Goal: Transaction & Acquisition: Purchase product/service

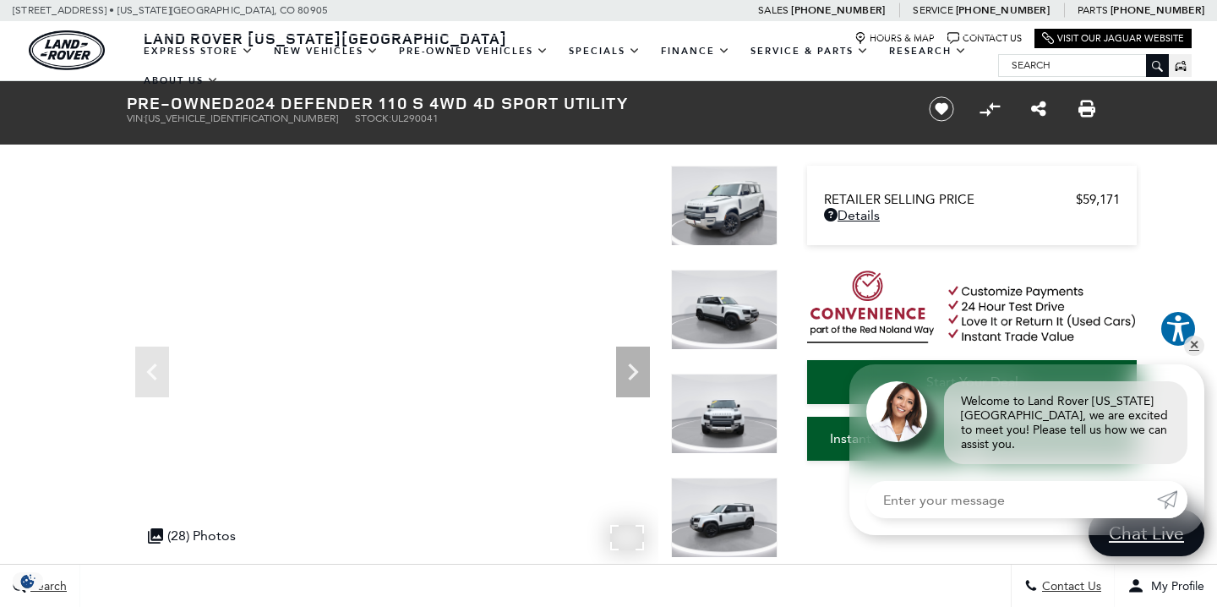
click at [1054, 69] on input "Search" at bounding box center [1083, 65] width 169 height 20
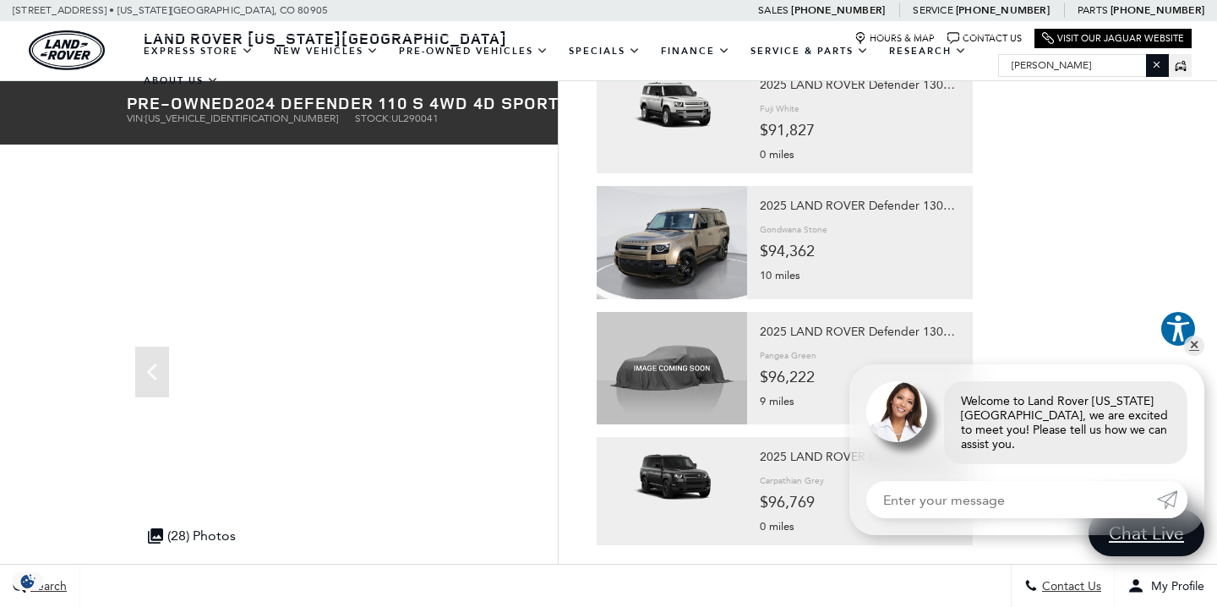
scroll to position [1462, 0]
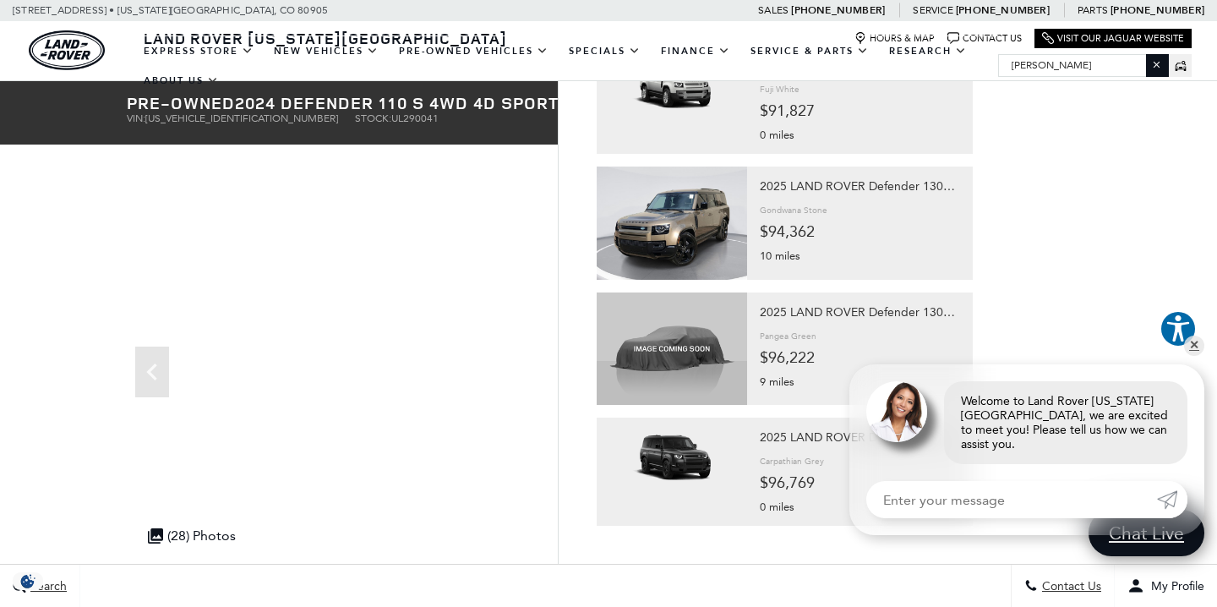
type input "[PERSON_NAME]"
click at [1194, 356] on link "✕" at bounding box center [1194, 345] width 20 height 20
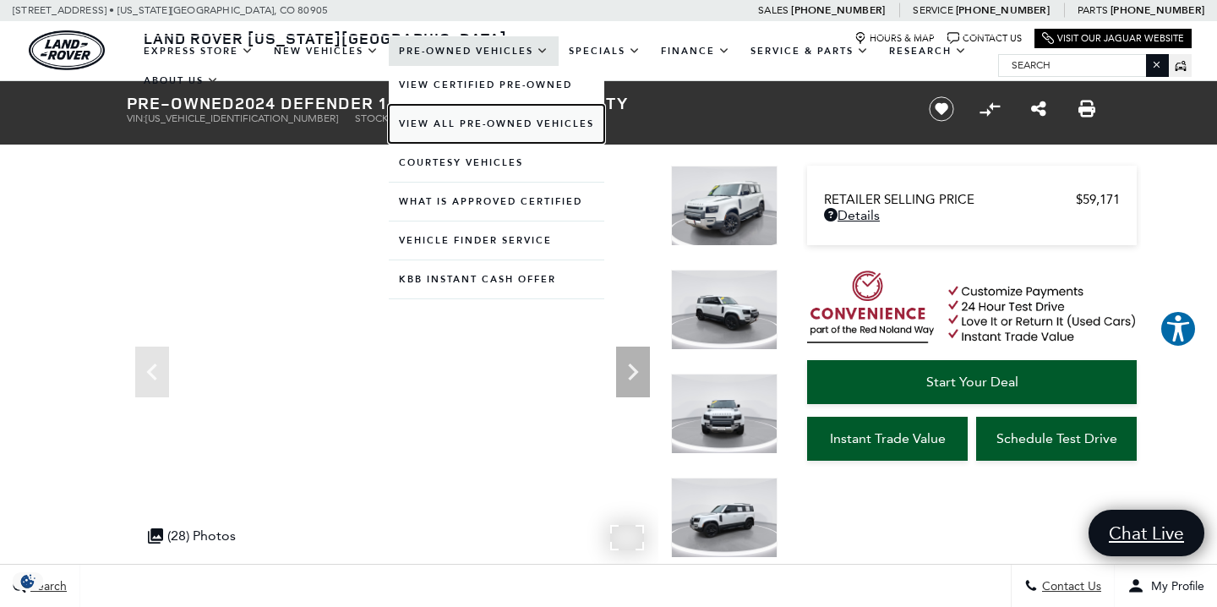
click at [466, 121] on link "View All Pre-Owned Vehicles" at bounding box center [496, 124] width 215 height 38
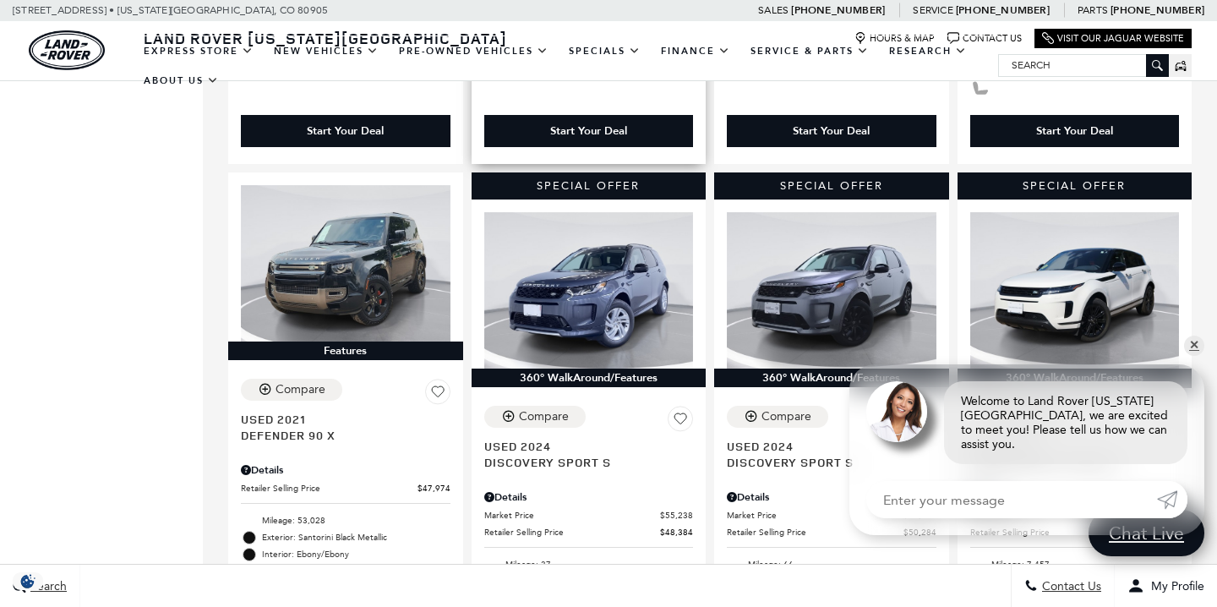
scroll to position [920, 0]
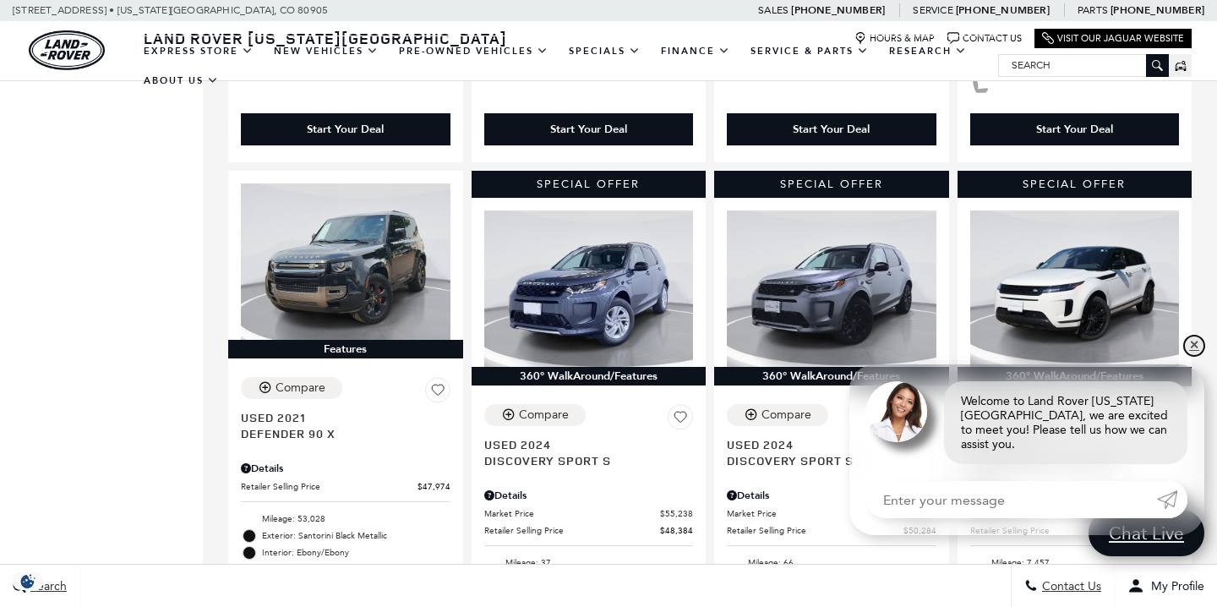
click at [1196, 356] on link "✕" at bounding box center [1194, 345] width 20 height 20
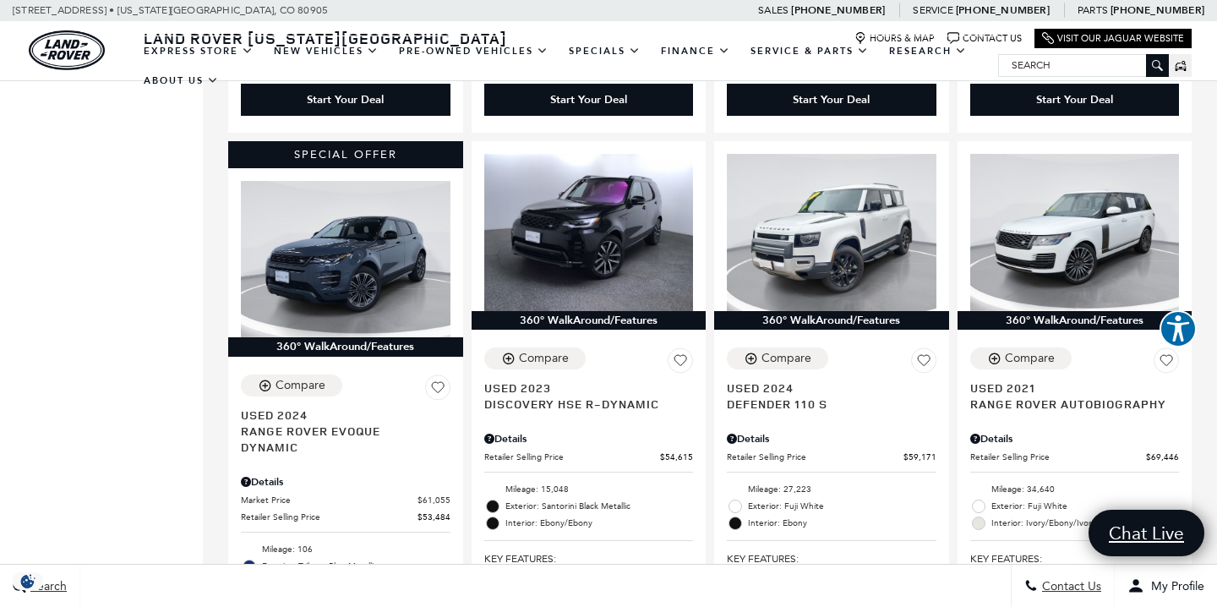
scroll to position [1548, 0]
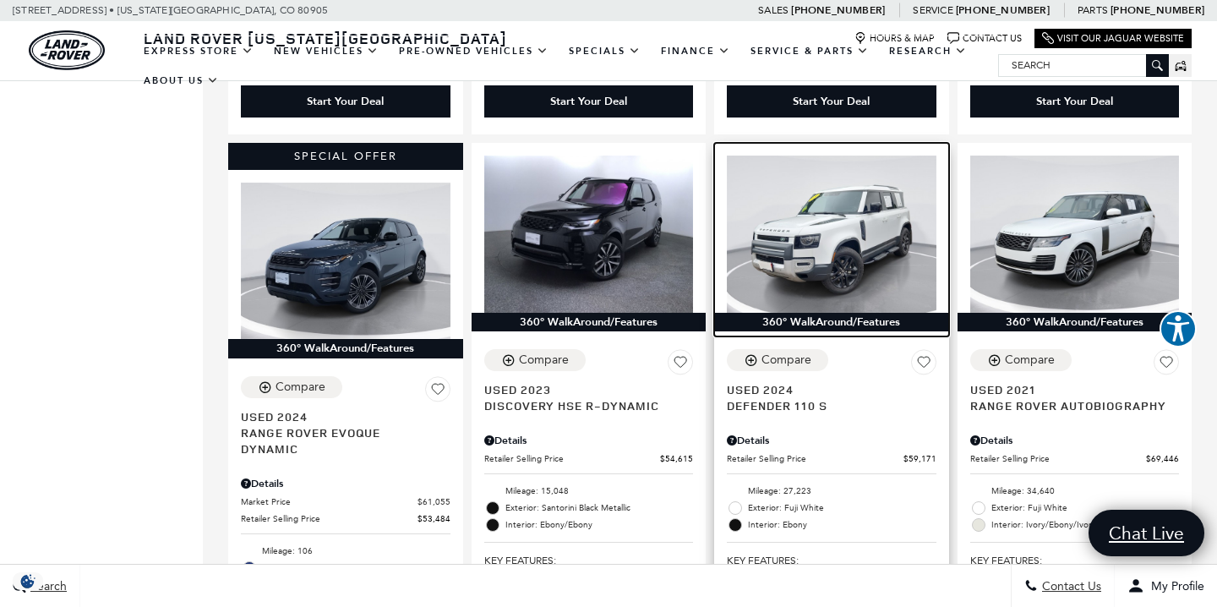
click at [836, 193] on img at bounding box center [832, 233] width 210 height 157
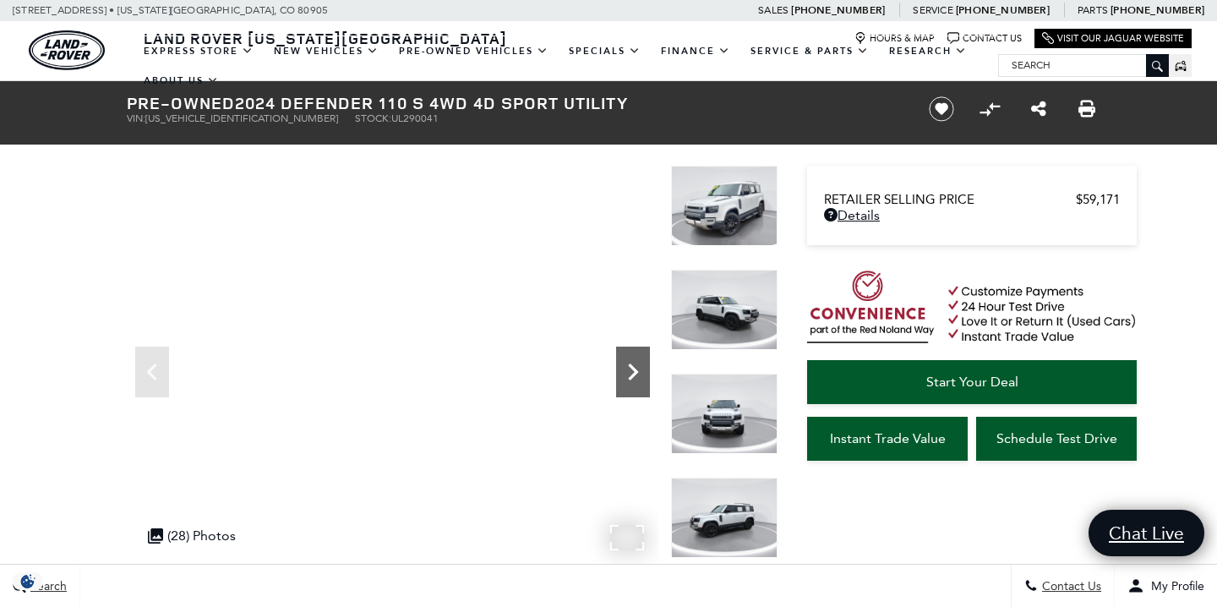
click at [634, 364] on icon "Next" at bounding box center [633, 372] width 34 height 34
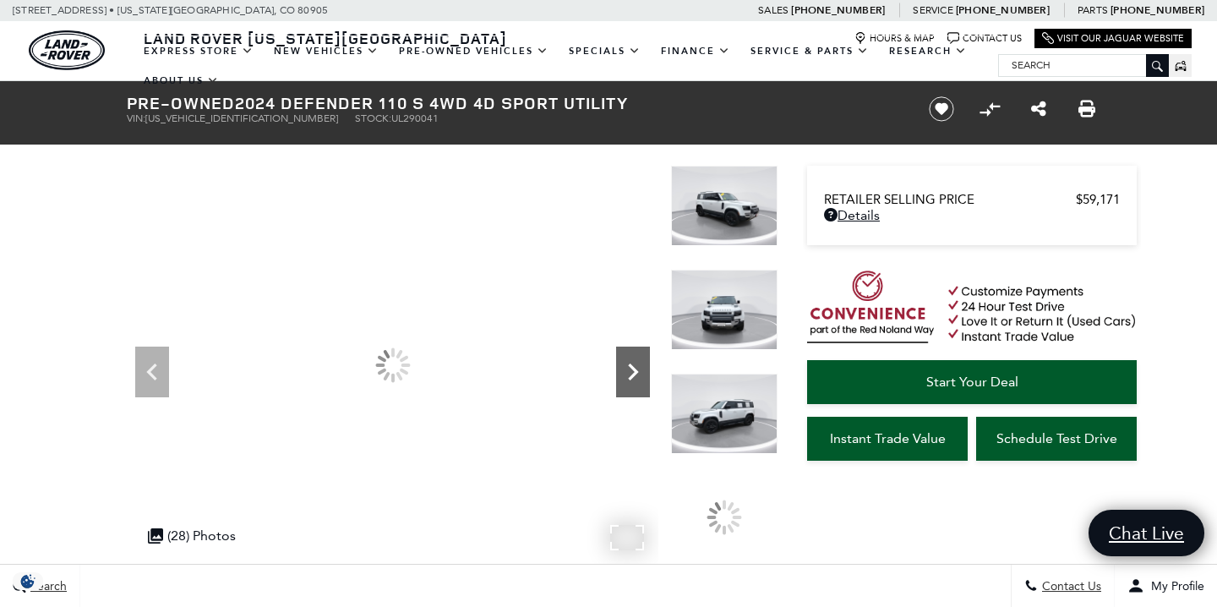
click at [634, 364] on icon "Next" at bounding box center [633, 372] width 34 height 34
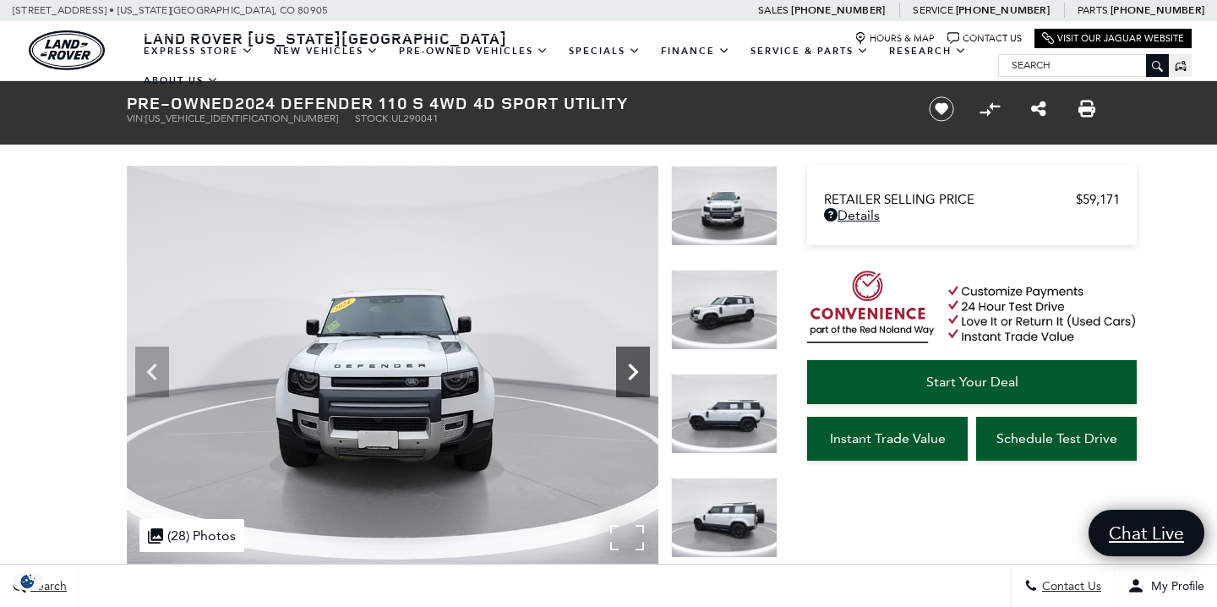
click at [634, 364] on icon "Next" at bounding box center [633, 372] width 34 height 34
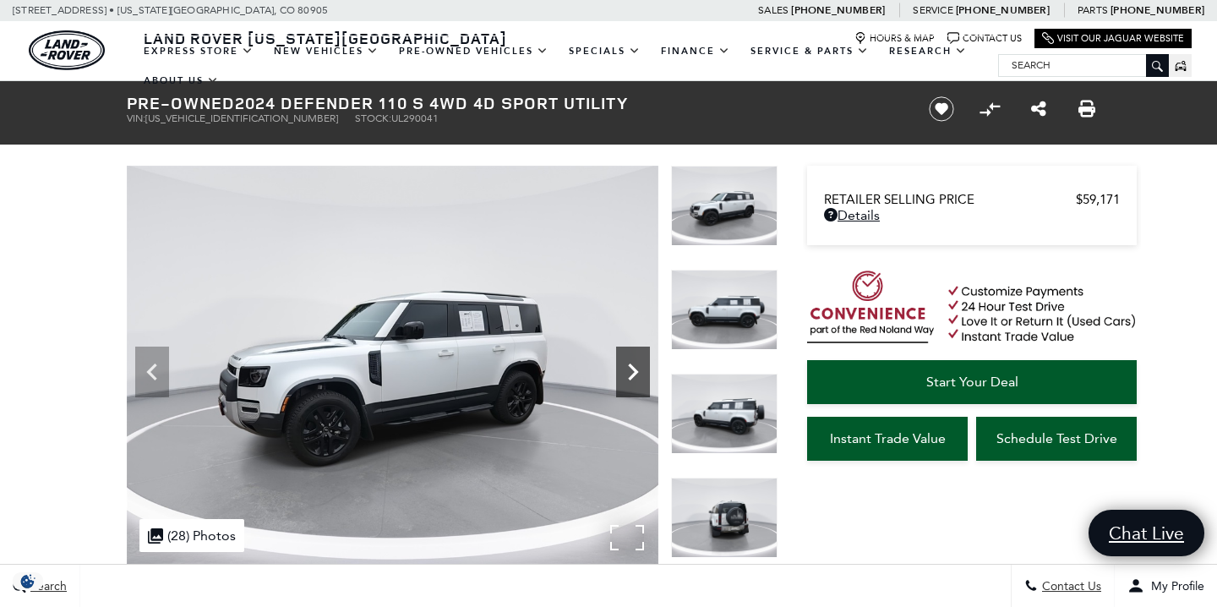
click at [634, 363] on icon "Next" at bounding box center [633, 372] width 34 height 34
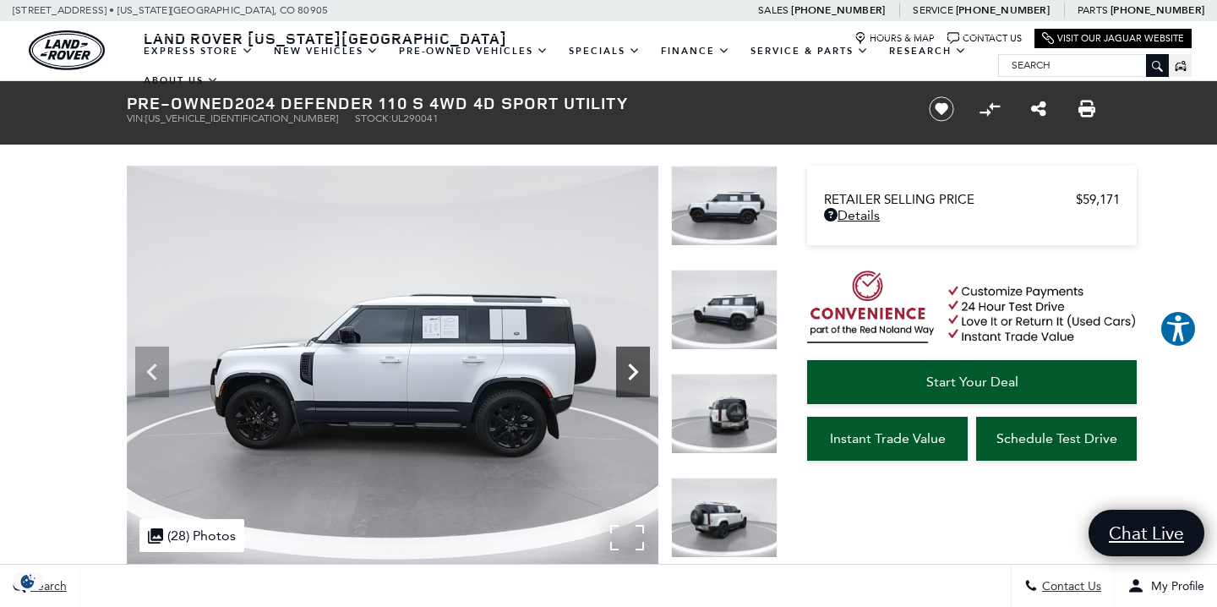
click at [627, 362] on icon "Next" at bounding box center [633, 372] width 34 height 34
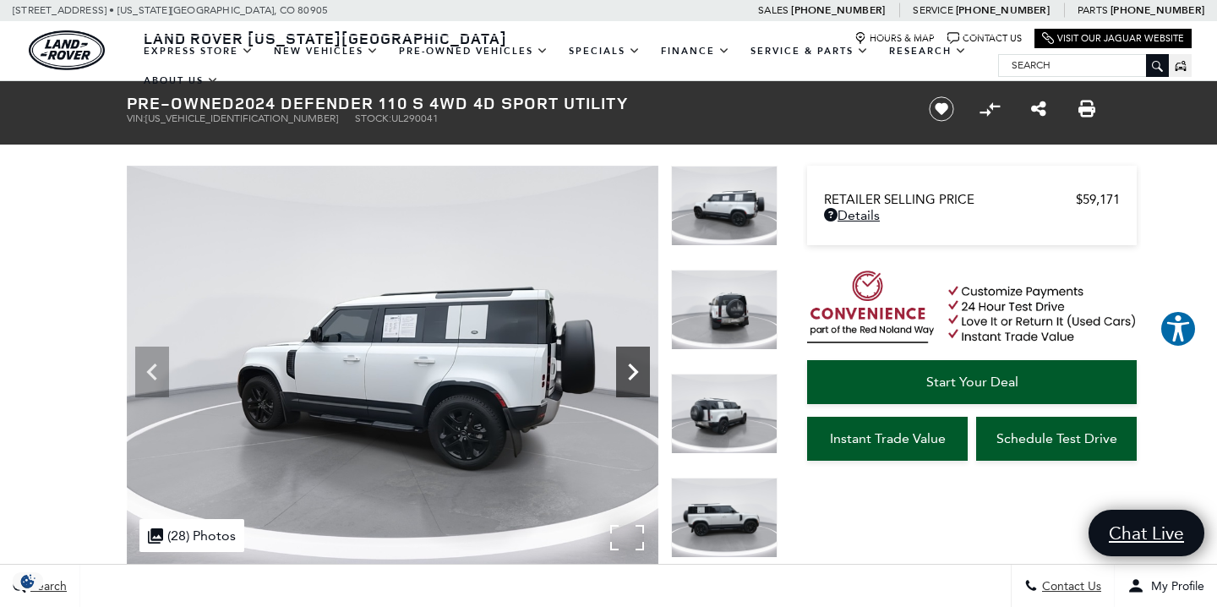
click at [627, 362] on icon "Next" at bounding box center [633, 372] width 34 height 34
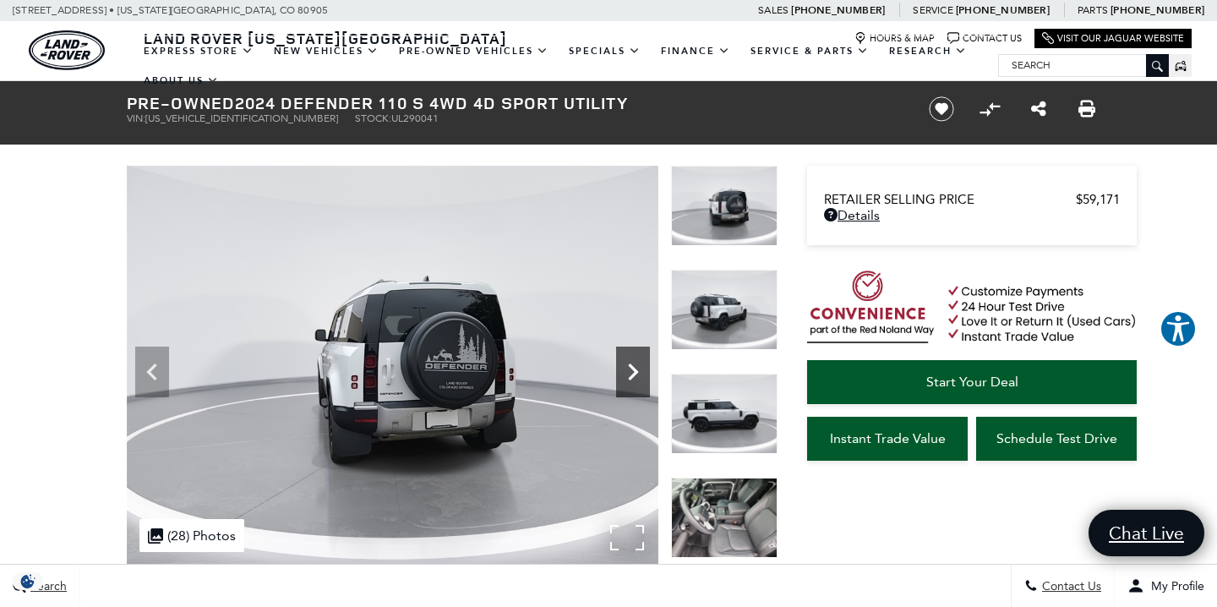
click at [629, 362] on icon "Next" at bounding box center [633, 372] width 34 height 34
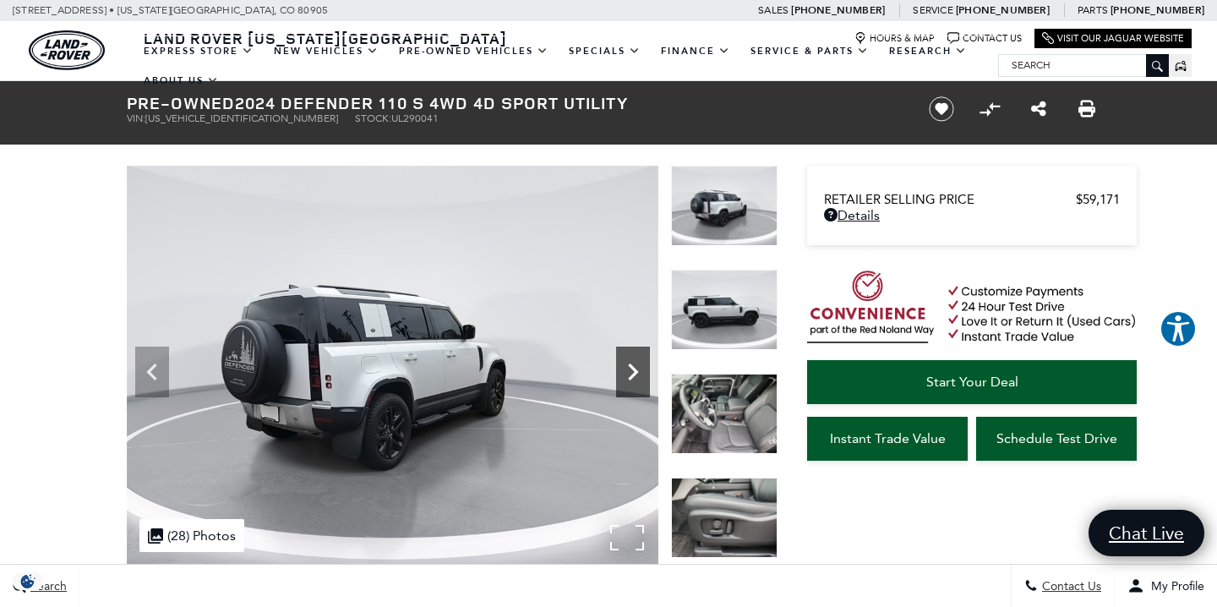
click at [630, 362] on icon "Next" at bounding box center [633, 372] width 34 height 34
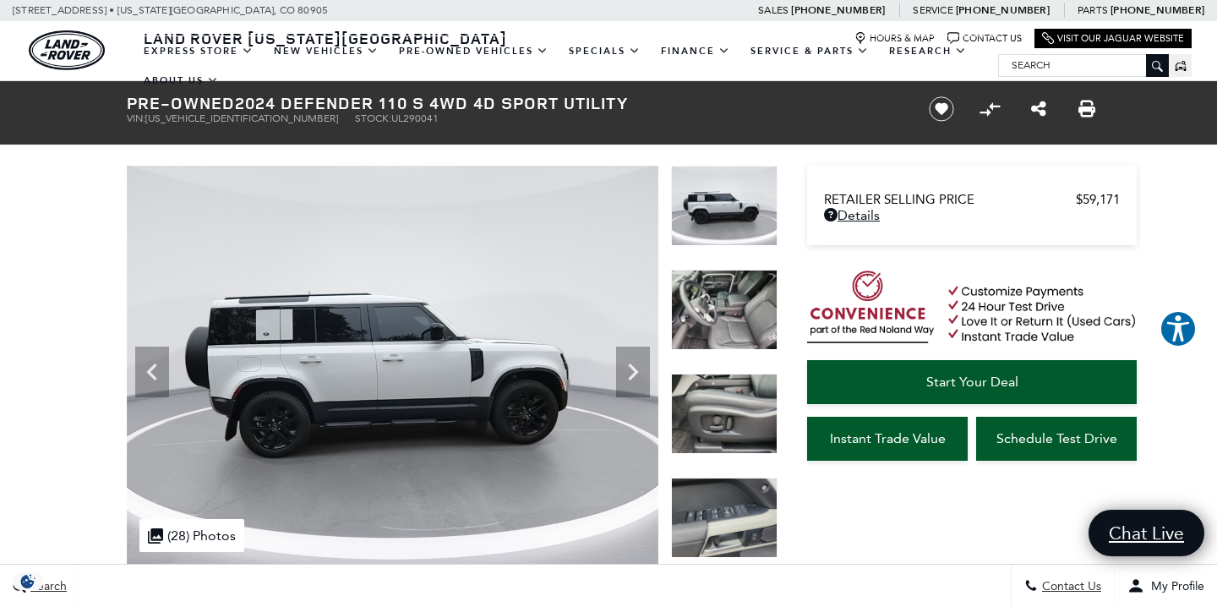
click at [717, 298] on img at bounding box center [724, 310] width 106 height 80
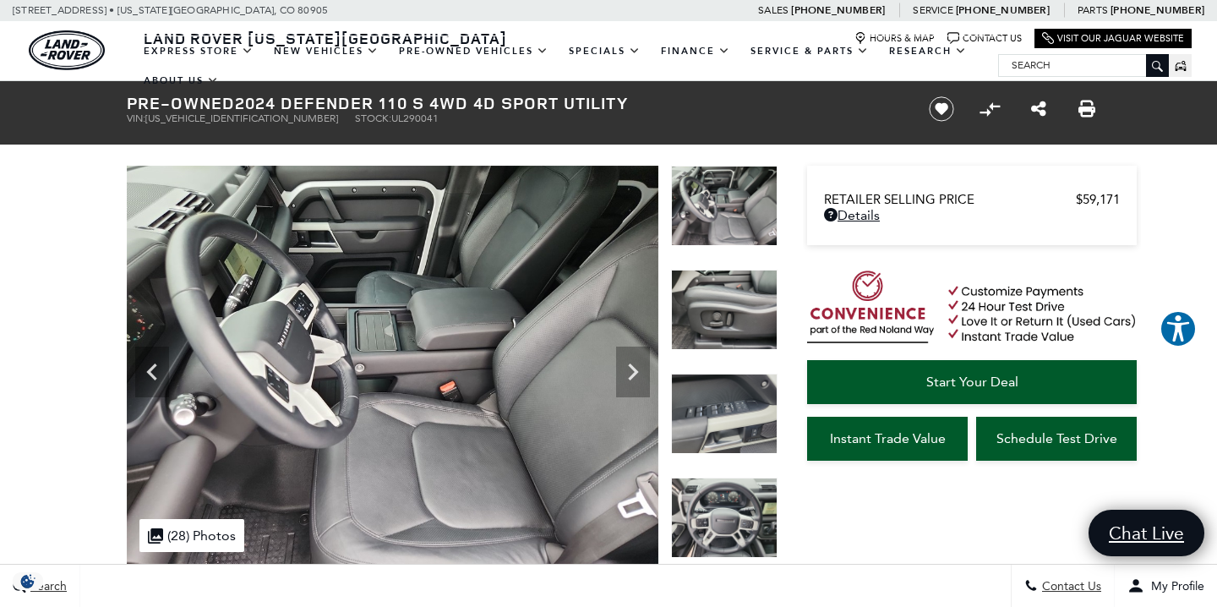
click at [711, 421] on img at bounding box center [724, 413] width 106 height 80
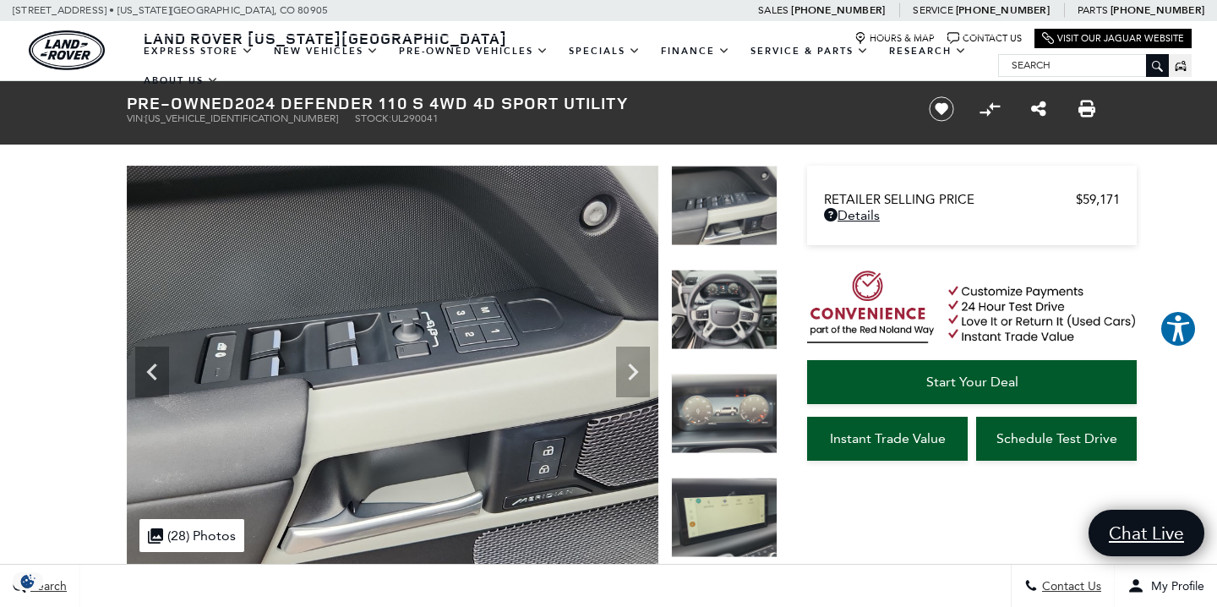
click at [723, 421] on img at bounding box center [724, 413] width 106 height 80
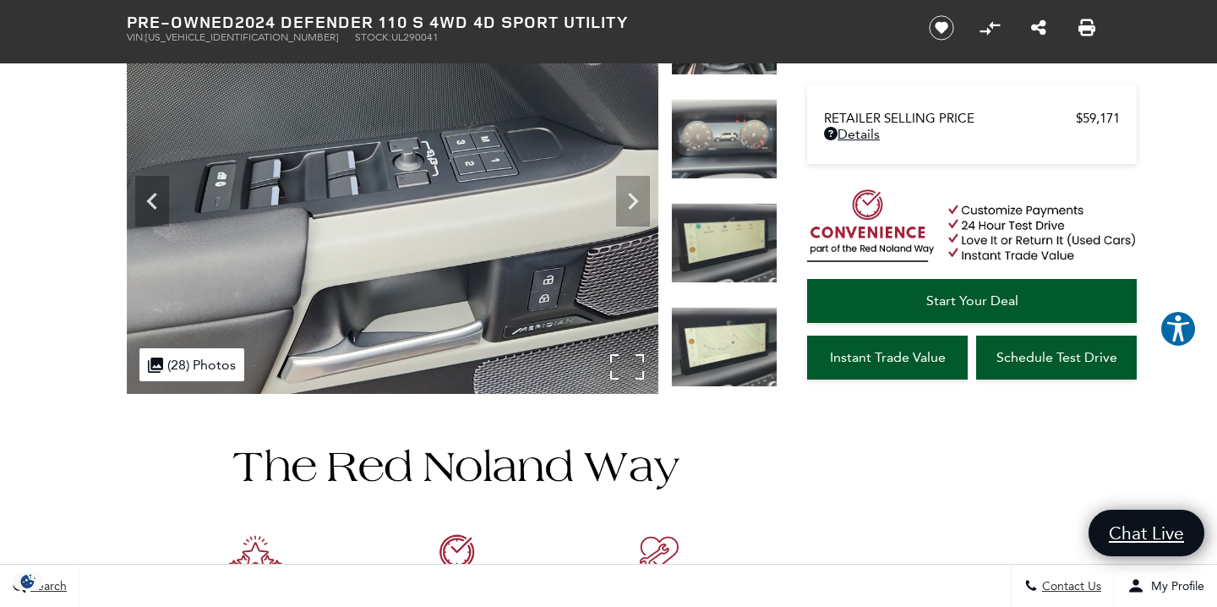
scroll to position [9, 0]
